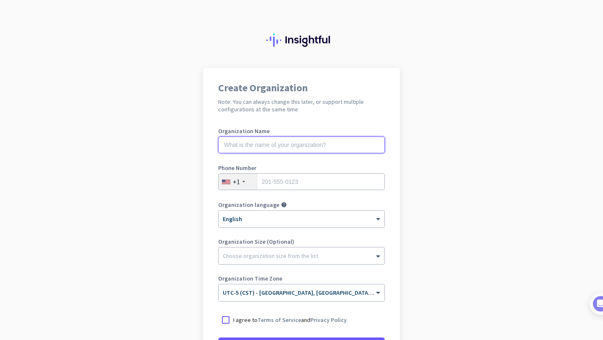
click at [309, 142] on input "text" at bounding box center [301, 145] width 167 height 17
type input "Mercor"
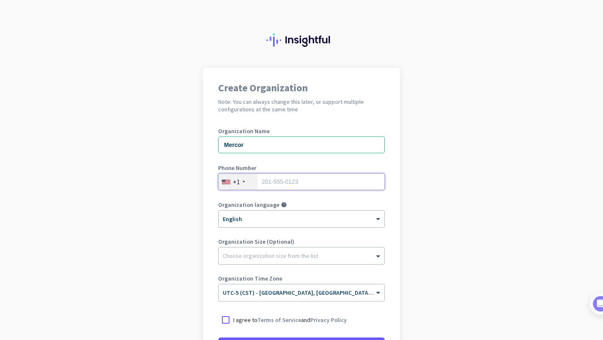
click at [316, 185] on input "tel" at bounding box center [301, 181] width 167 height 17
type input "4046041443"
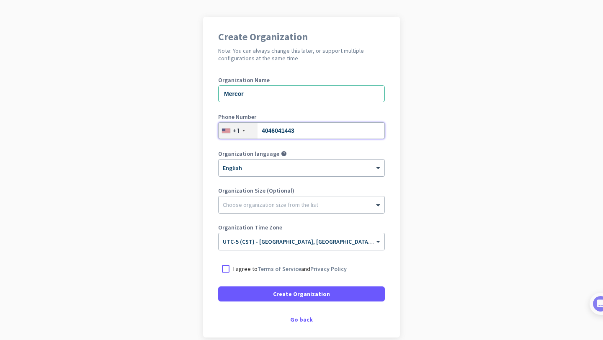
scroll to position [57, 0]
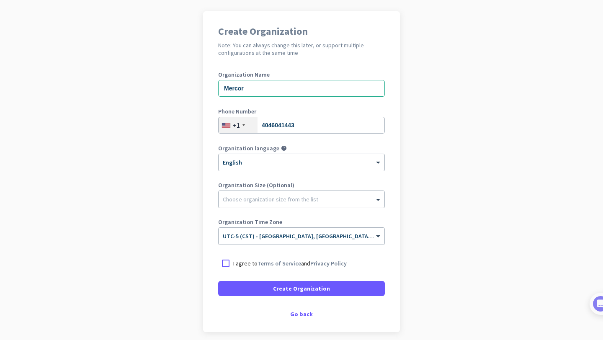
click at [243, 264] on p "I agree to Terms of Service and Privacy Policy" at bounding box center [290, 263] width 114 height 8
click at [0, 0] on input "I agree to Terms of Service and Privacy Policy" at bounding box center [0, 0] width 0 height 0
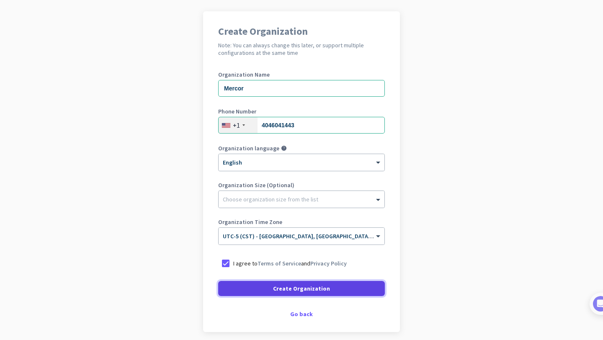
click at [264, 288] on span at bounding box center [301, 289] width 167 height 20
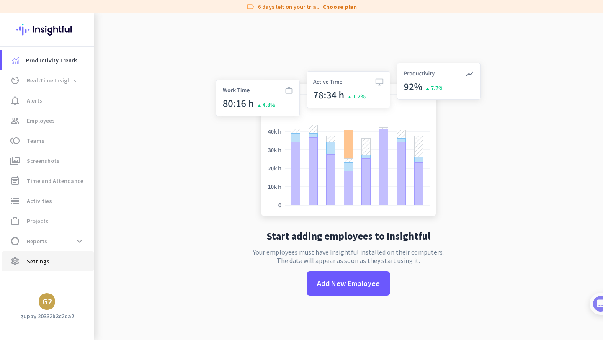
click at [52, 261] on span "settings Settings" at bounding box center [47, 261] width 79 height 10
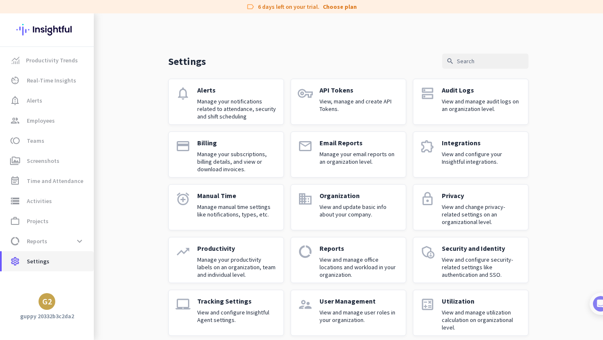
scroll to position [9, 0]
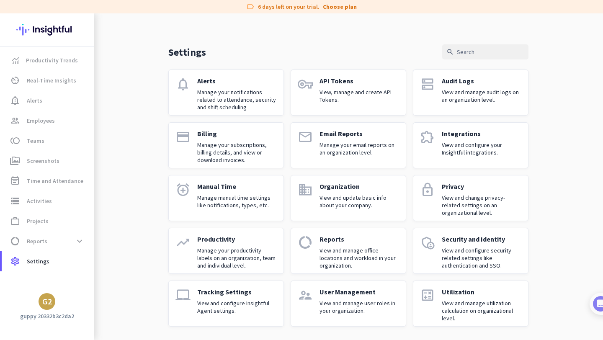
click at [47, 300] on div "G2" at bounding box center [47, 301] width 10 height 8
click at [17, 221] on div at bounding box center [301, 170] width 603 height 340
click at [17, 221] on icon "work_outline" at bounding box center [15, 221] width 10 height 10
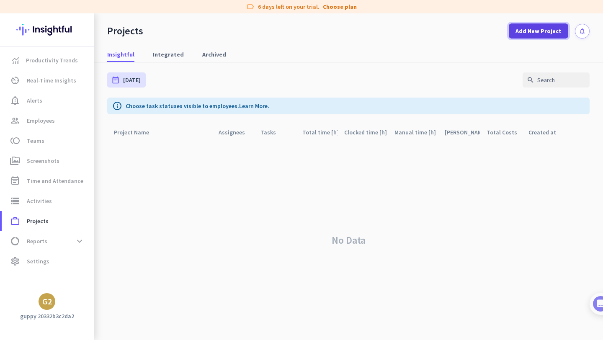
click at [546, 27] on span "Add New Project" at bounding box center [539, 31] width 46 height 8
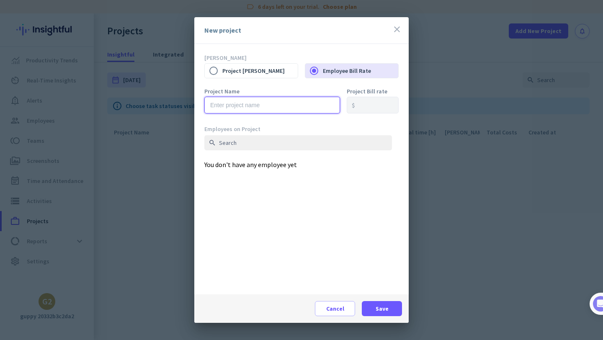
click at [258, 105] on input "text" at bounding box center [272, 105] width 136 height 17
type input "P"
type input "Musen"
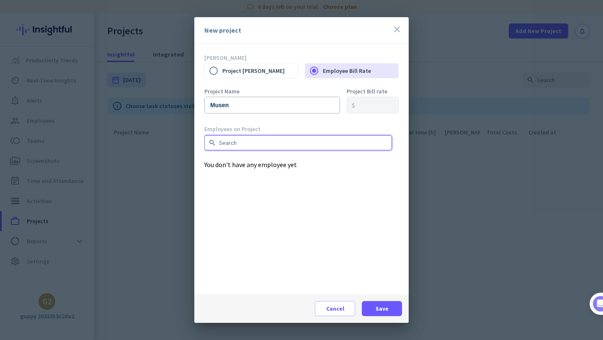
click at [265, 141] on input "text" at bounding box center [298, 142] width 188 height 15
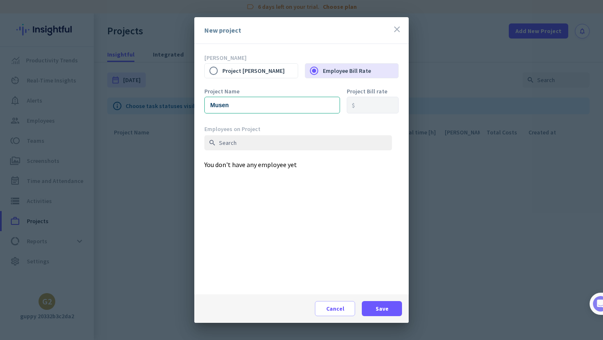
click at [402, 32] on icon "close" at bounding box center [397, 29] width 10 height 10
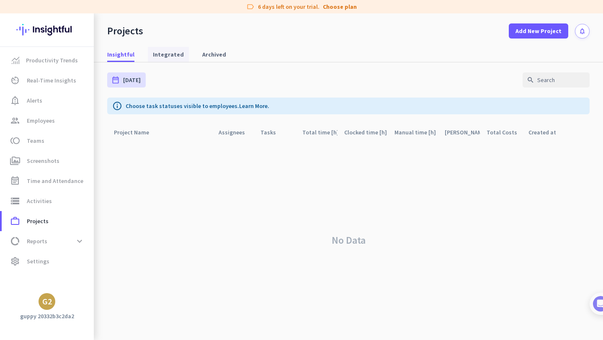
click at [174, 53] on span "Integrated" at bounding box center [168, 54] width 31 height 8
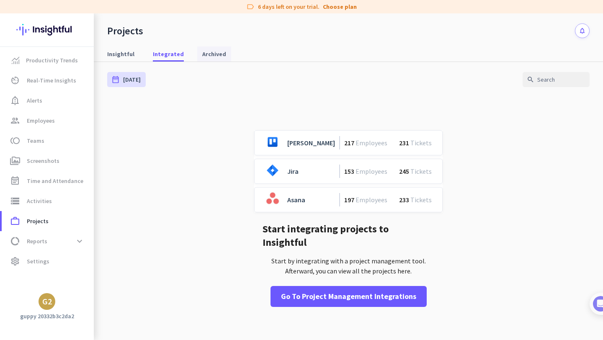
click at [207, 52] on span "Archived" at bounding box center [214, 54] width 24 height 8
